Goal: Find specific page/section: Find specific page/section

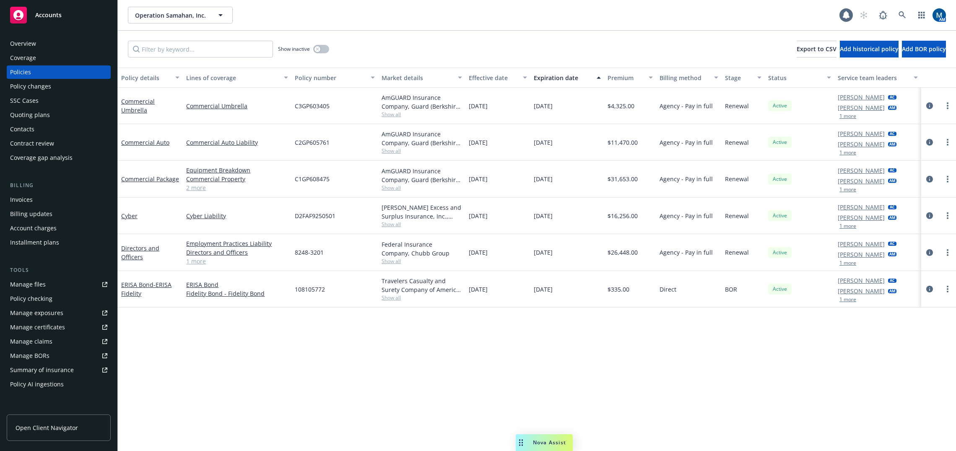
drag, startPoint x: 418, startPoint y: 349, endPoint x: 428, endPoint y: 337, distance: 15.8
click at [418, 349] on div "Policy details Lines of coverage Policy number Market details Effective date Ex…" at bounding box center [537, 259] width 838 height 383
click at [901, 14] on icon at bounding box center [903, 15] width 8 height 8
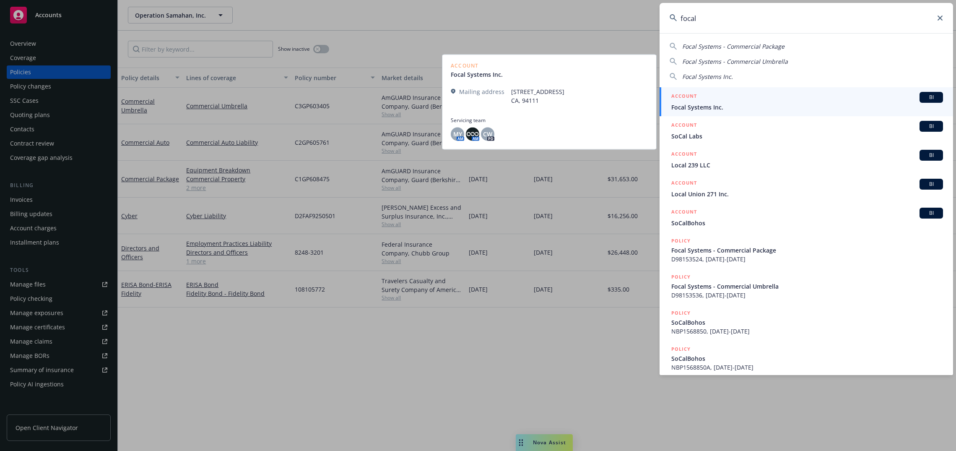
type input "focal"
click at [769, 109] on span "Focal Systems Inc." at bounding box center [807, 107] width 272 height 9
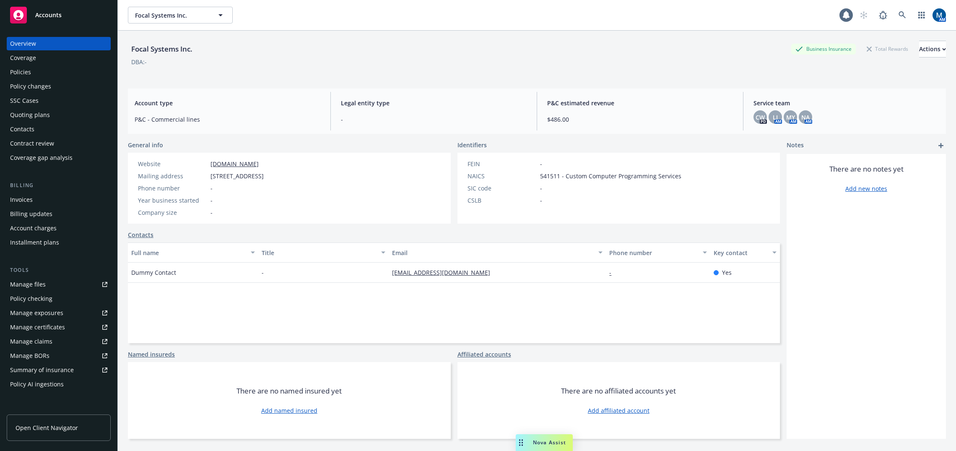
click at [63, 74] on div "Policies" at bounding box center [58, 71] width 97 height 13
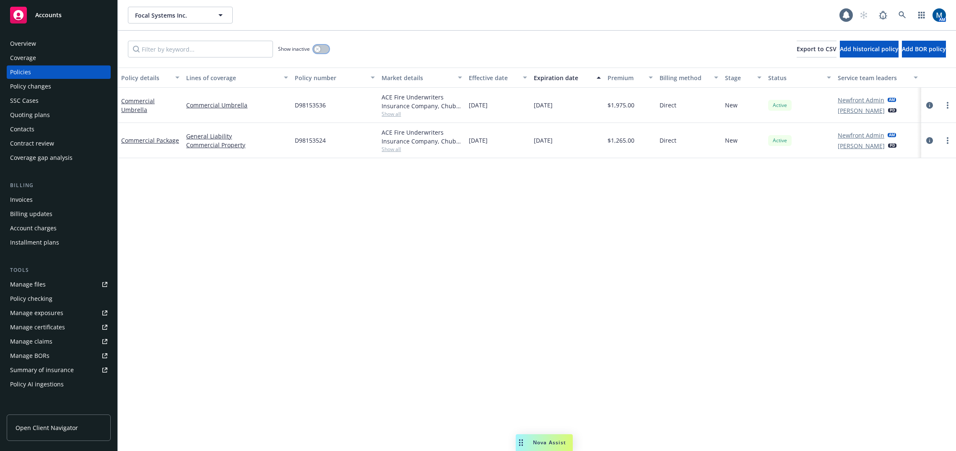
click at [323, 50] on button "button" at bounding box center [321, 49] width 16 height 8
click at [321, 51] on button "button" at bounding box center [321, 49] width 16 height 8
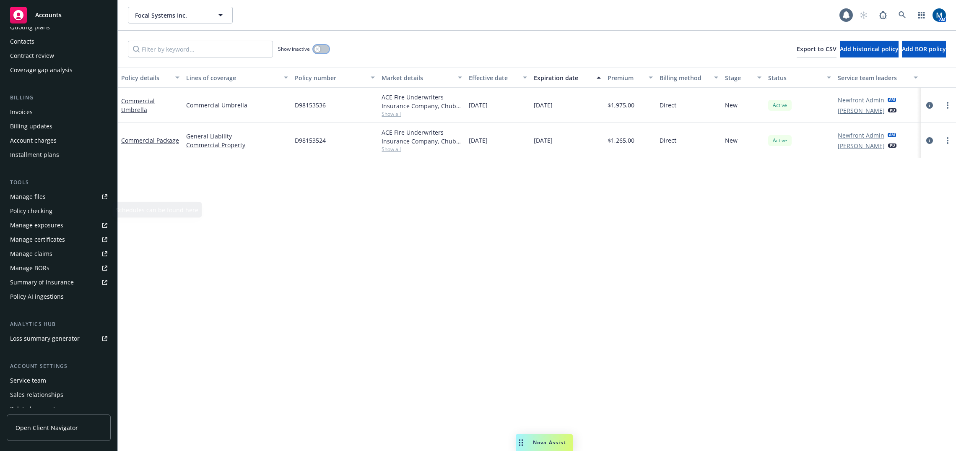
scroll to position [124, 0]
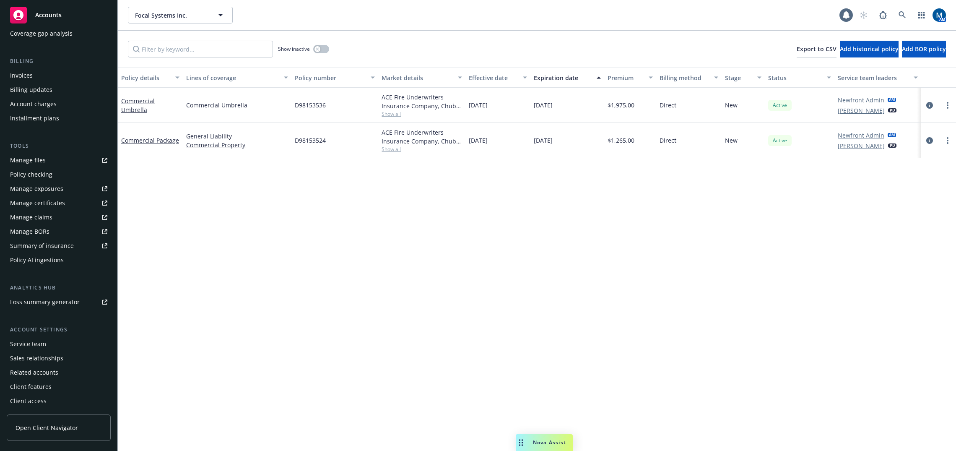
click at [57, 348] on div "Service team" at bounding box center [58, 343] width 97 height 13
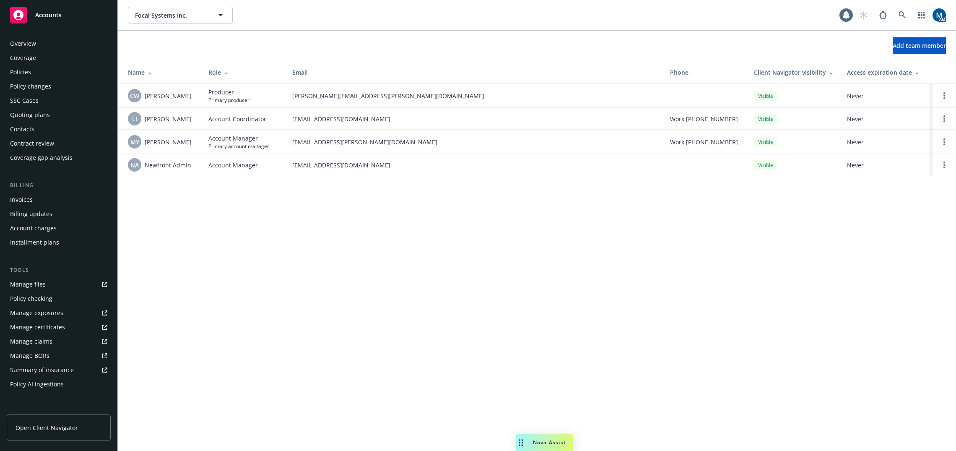
click at [28, 74] on div "Policies" at bounding box center [20, 71] width 21 height 13
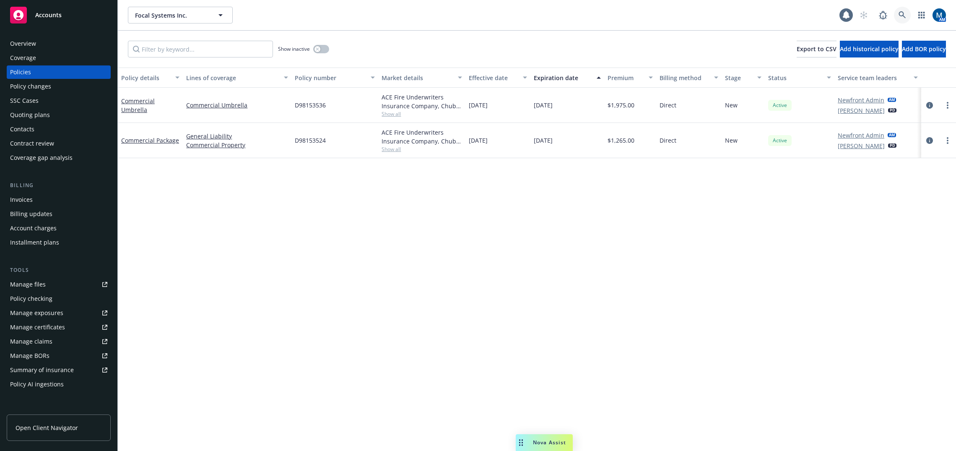
click at [909, 13] on link at bounding box center [902, 15] width 17 height 17
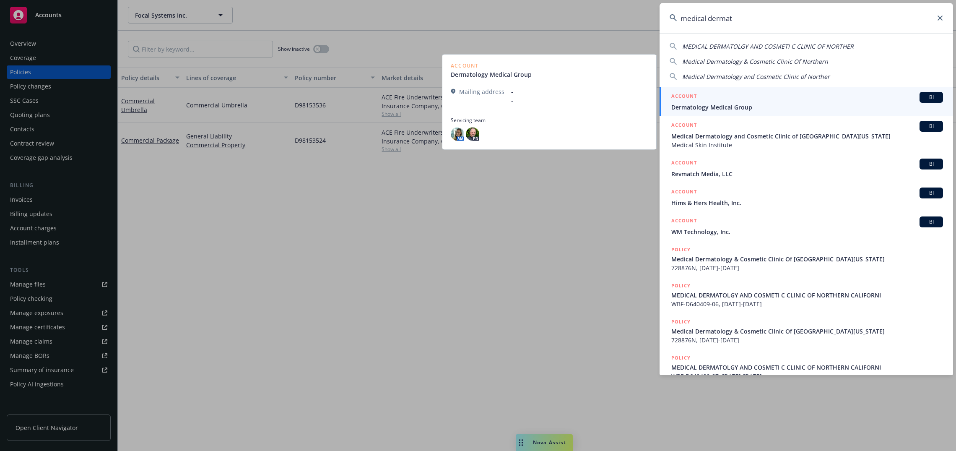
type input "medical dermat"
click at [708, 108] on span "Dermatology Medical Group" at bounding box center [807, 107] width 272 height 9
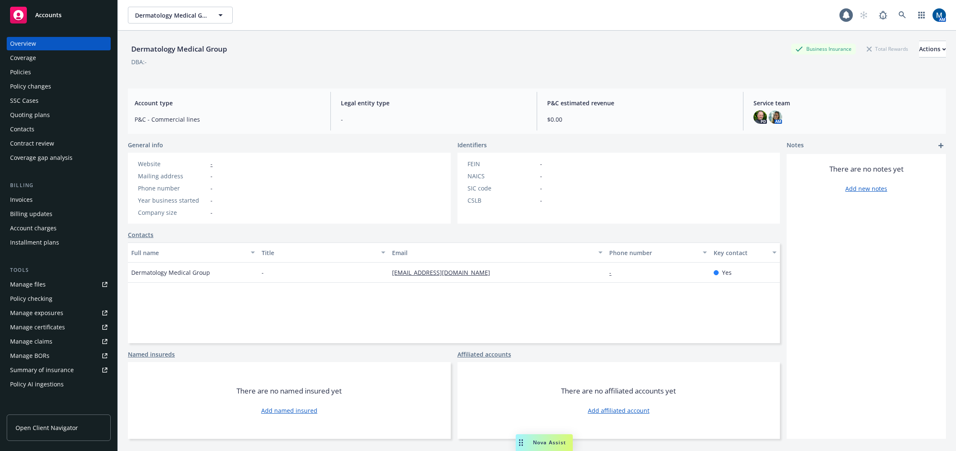
click at [31, 71] on div "Policies" at bounding box center [58, 71] width 97 height 13
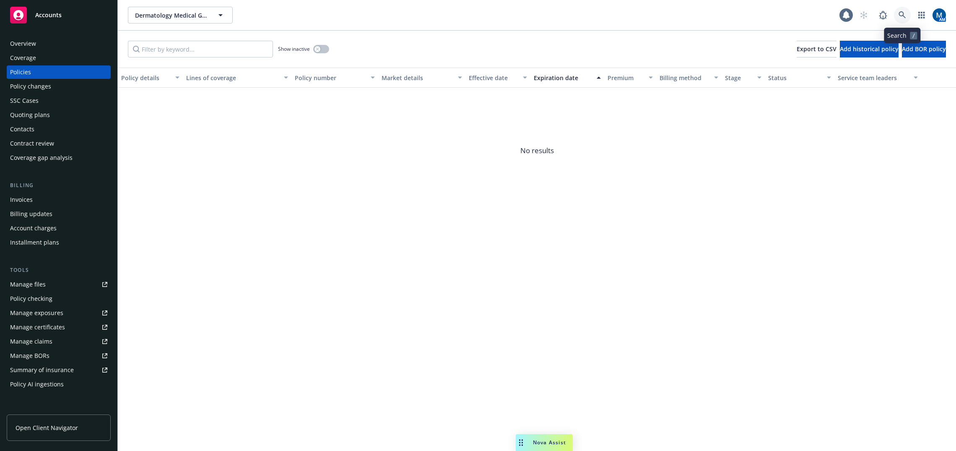
click at [900, 16] on icon at bounding box center [902, 14] width 7 height 7
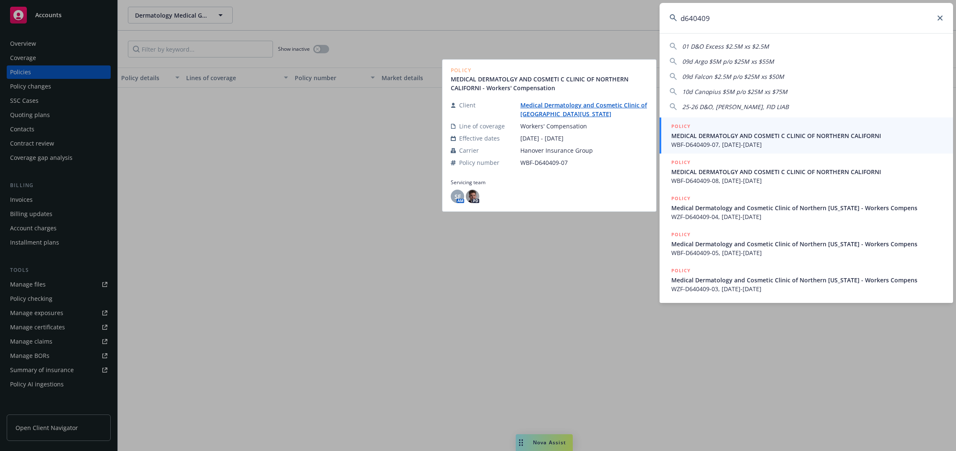
type input "d640409"
click at [539, 106] on link "Medical Dermatology and Cosmetic Clinic of [GEOGRAPHIC_DATA][US_STATE]" at bounding box center [583, 109] width 127 height 17
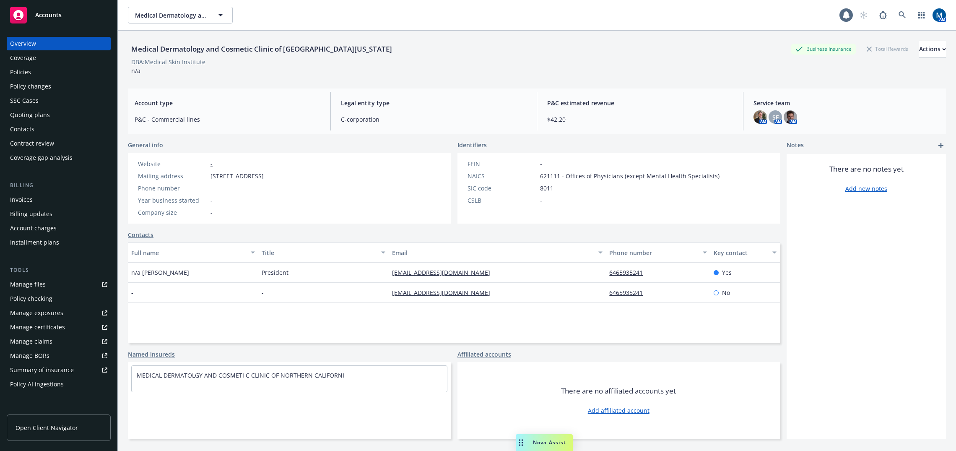
click at [57, 73] on div "Policies" at bounding box center [58, 71] width 97 height 13
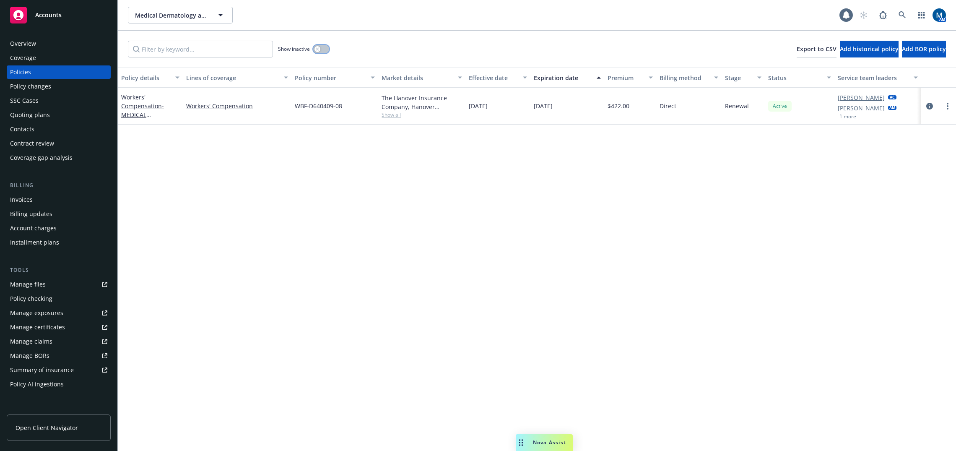
click at [323, 49] on button "button" at bounding box center [321, 49] width 16 height 8
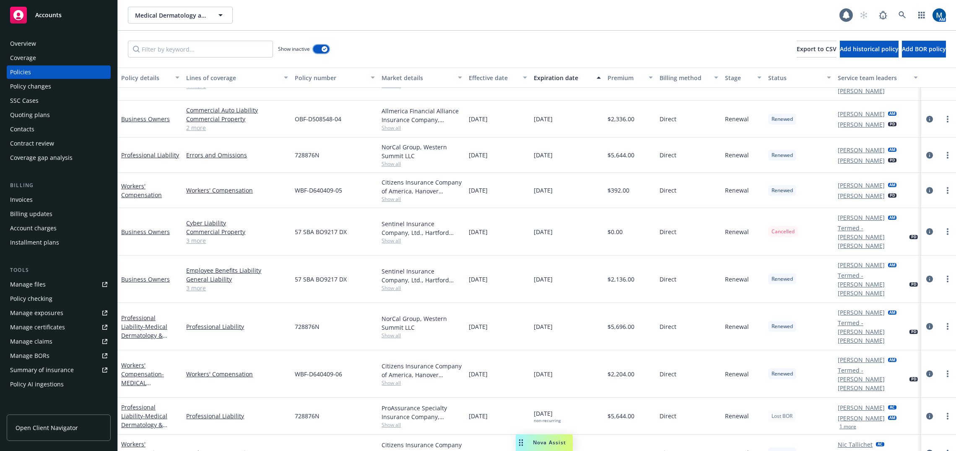
scroll to position [274, 0]
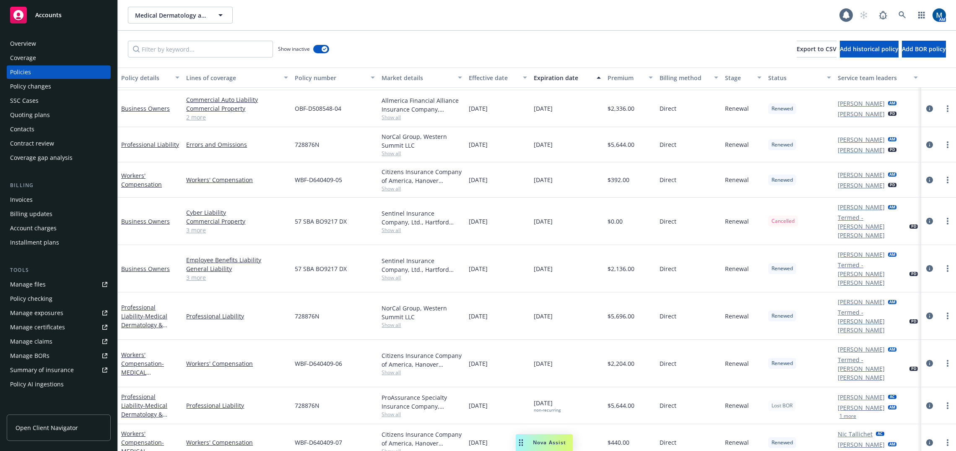
scroll to position [284, 0]
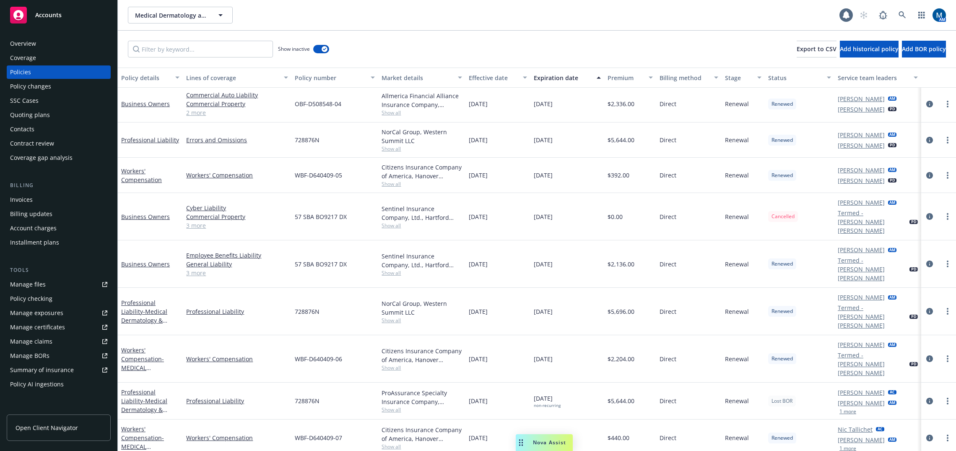
drag, startPoint x: 925, startPoint y: 401, endPoint x: 934, endPoint y: 421, distance: 21.4
click at [925, 401] on link "Copy logging email" at bounding box center [903, 399] width 99 height 17
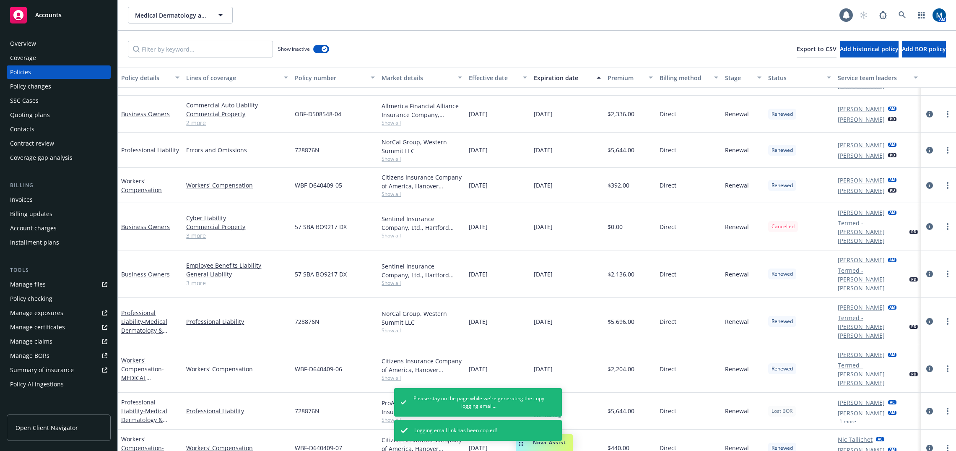
click at [923, 406] on link "Copy logging email" at bounding box center [903, 404] width 99 height 17
